Goal: Information Seeking & Learning: Learn about a topic

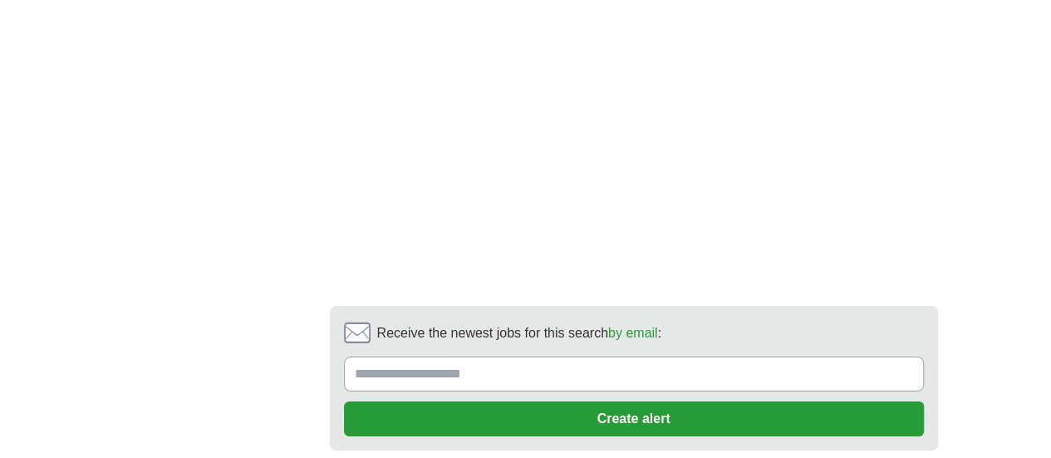
scroll to position [2991, 0]
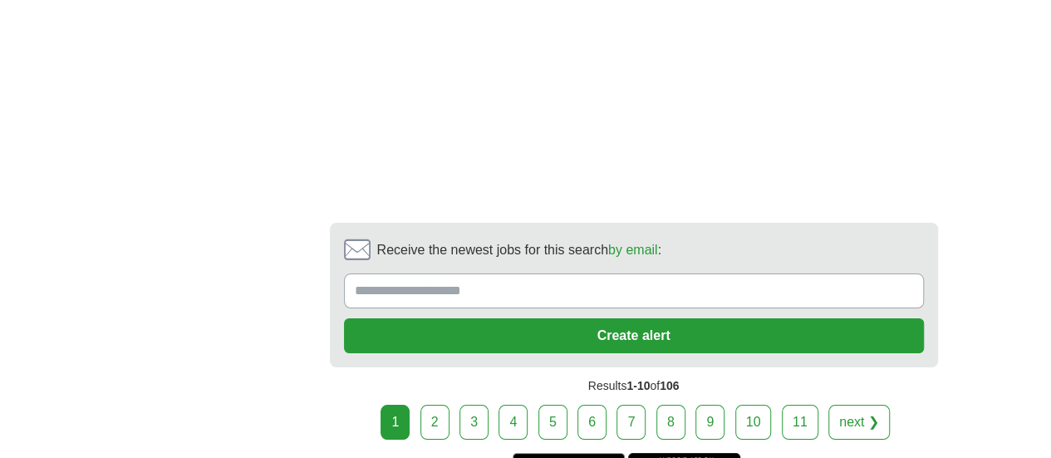
click at [450, 405] on link "2" at bounding box center [434, 422] width 29 height 35
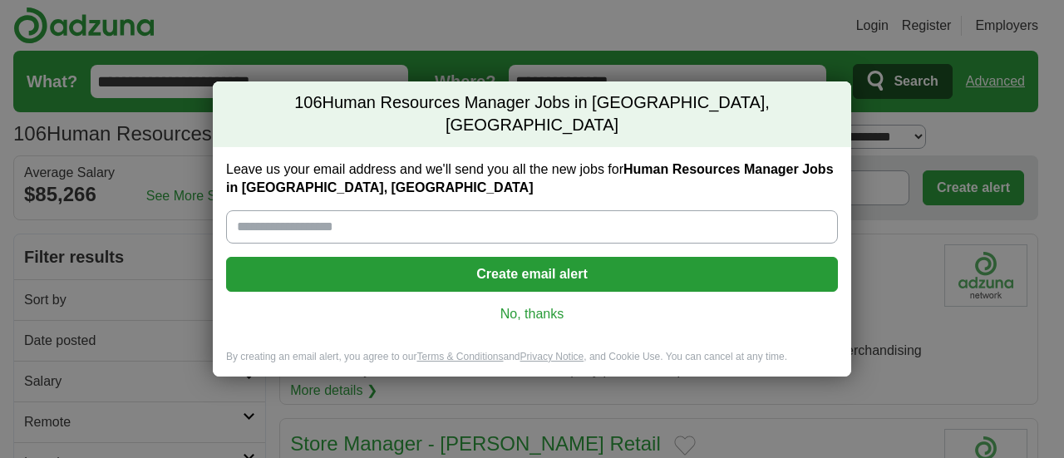
click at [535, 305] on link "No, thanks" at bounding box center [531, 314] width 585 height 18
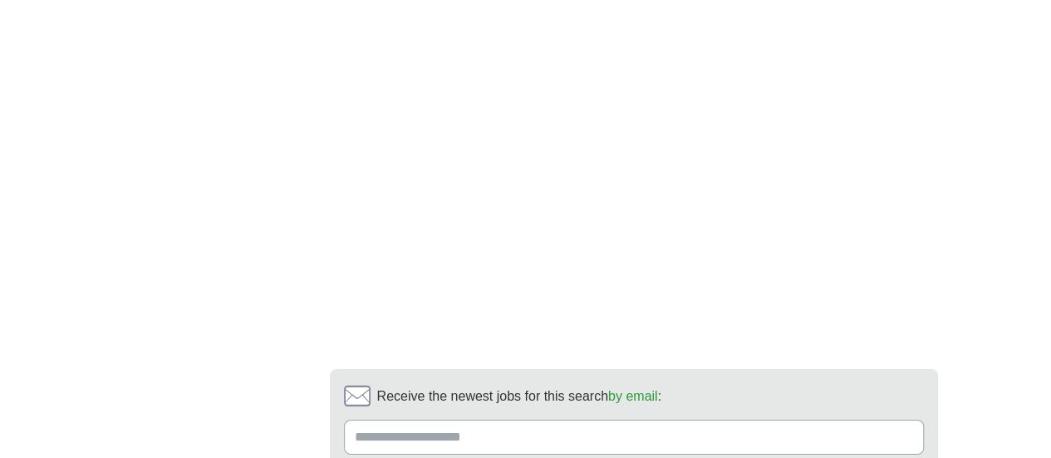
scroll to position [2908, 0]
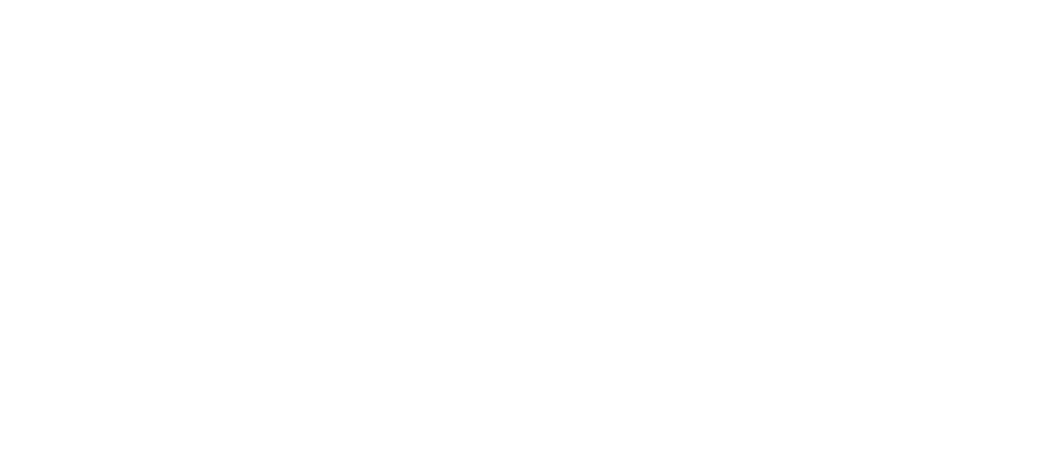
scroll to position [2908, 0]
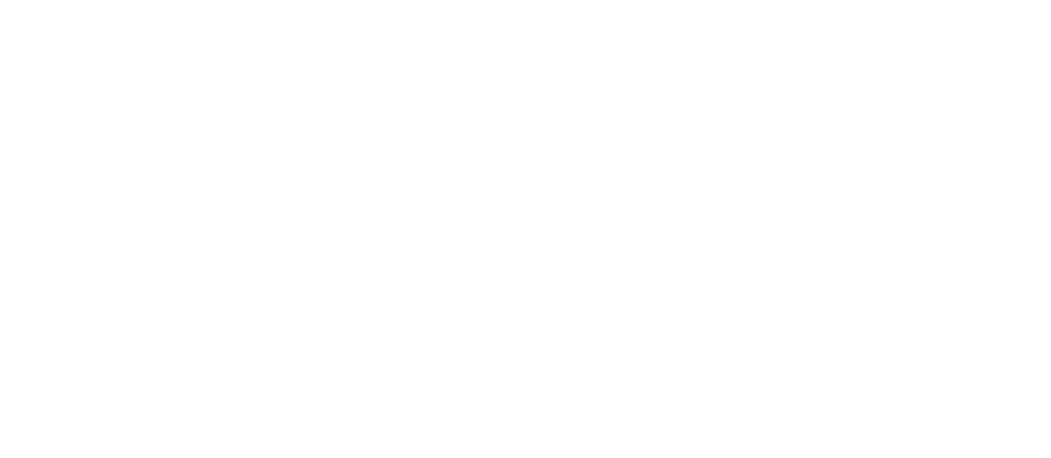
scroll to position [3075, 0]
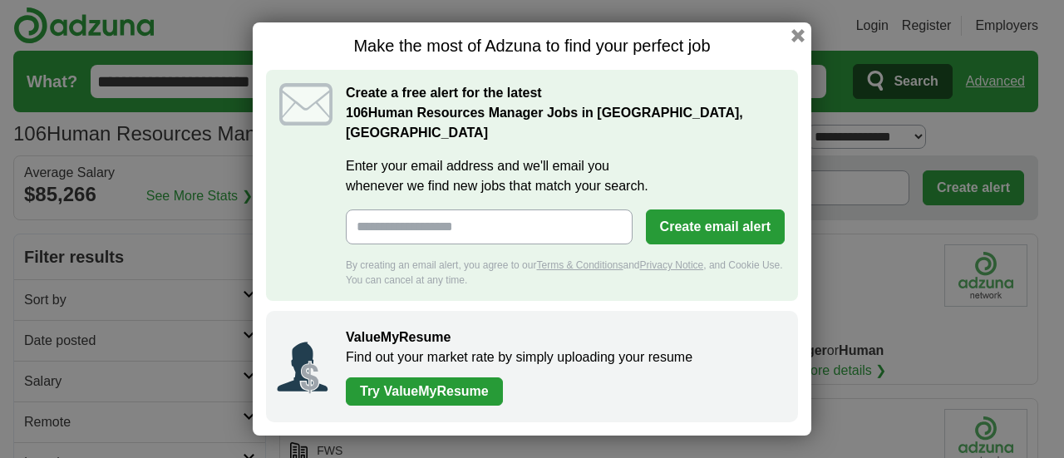
click at [801, 42] on button "button" at bounding box center [797, 35] width 13 height 13
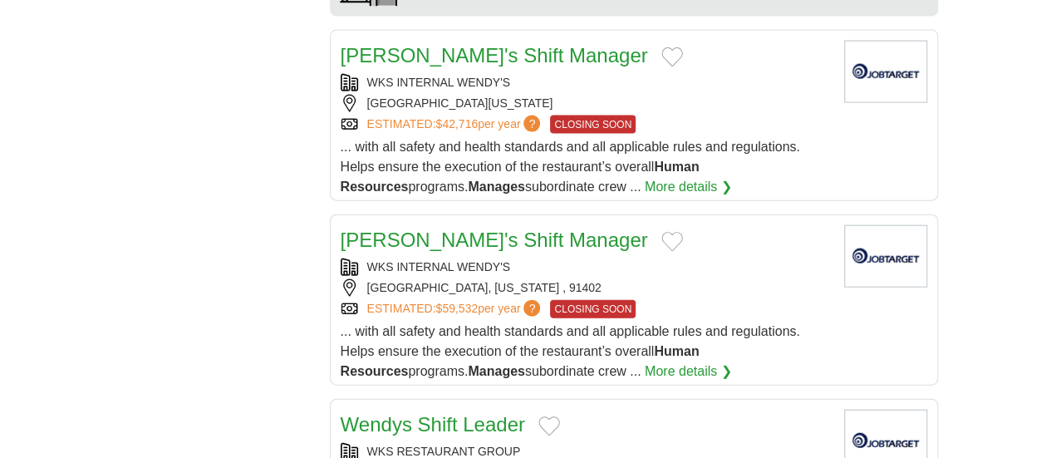
scroll to position [2077, 0]
